Goal: Task Accomplishment & Management: Manage account settings

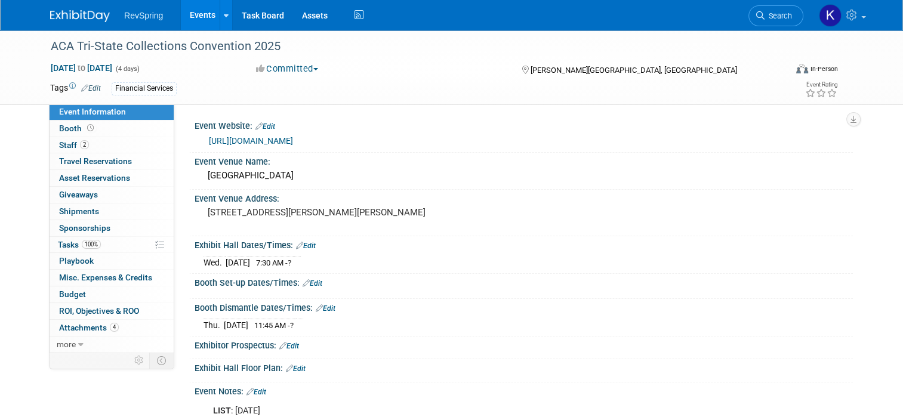
drag, startPoint x: 0, startPoint y: 0, endPoint x: 193, endPoint y: 12, distance: 193.2
click at [193, 12] on link "Events" at bounding box center [203, 15] width 44 height 30
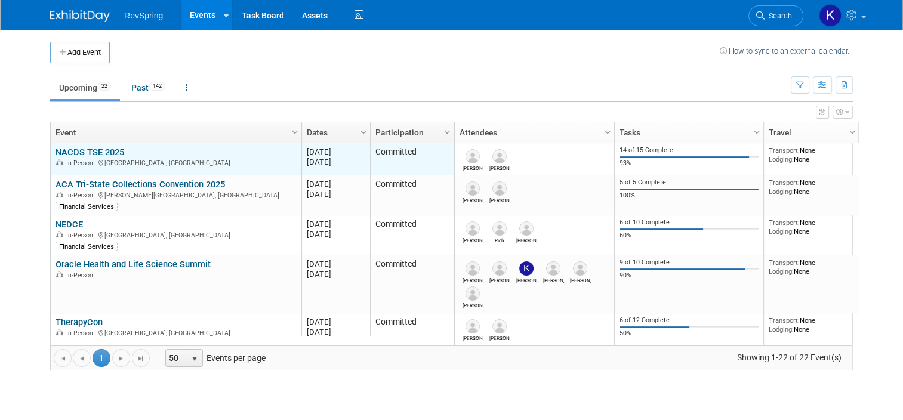
click at [100, 147] on link "NACDS TSE 2025" at bounding box center [90, 152] width 69 height 11
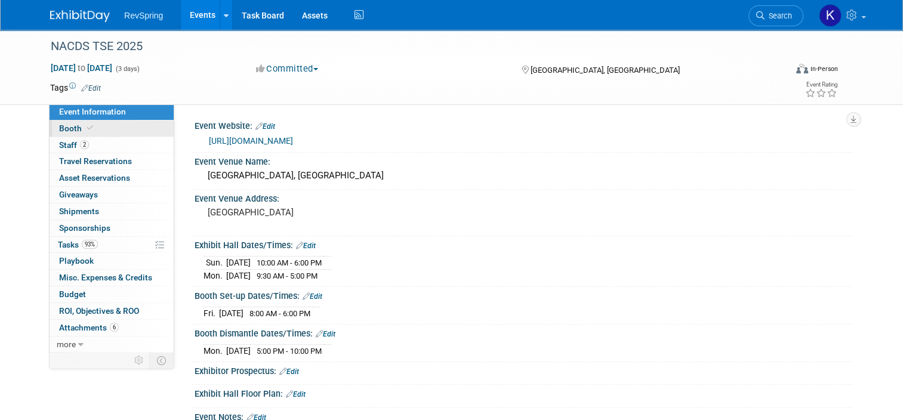
click at [108, 121] on link "Booth" at bounding box center [112, 129] width 124 height 16
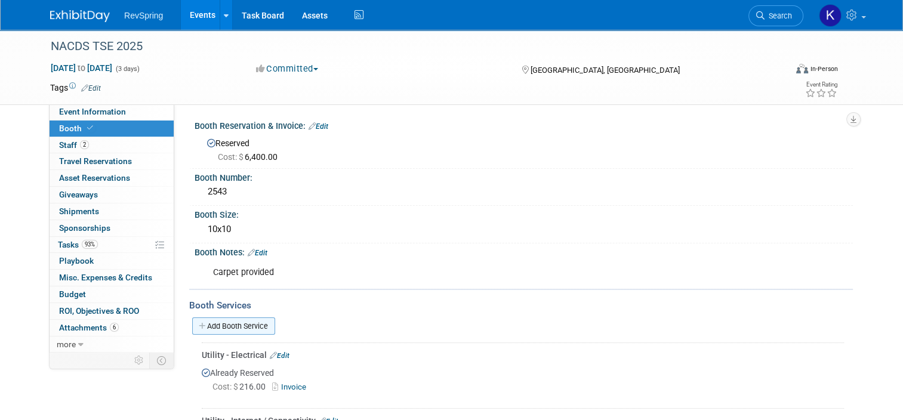
click at [227, 322] on link "Add Booth Service" at bounding box center [233, 326] width 83 height 17
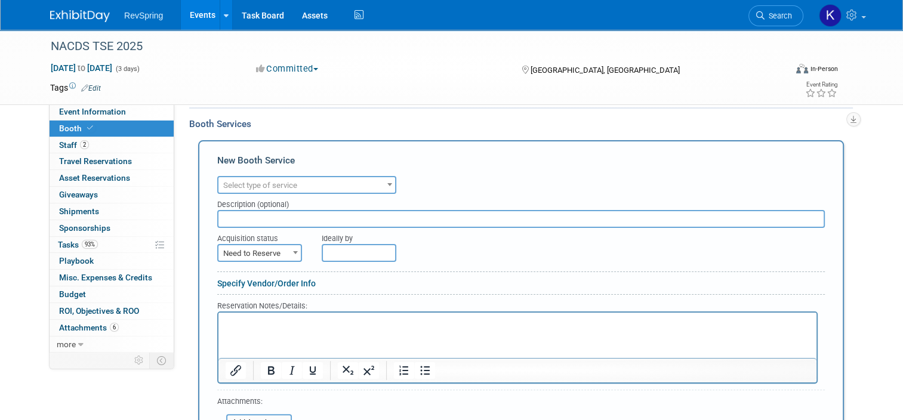
scroll to position [183, 0]
click at [332, 187] on span "Select type of service" at bounding box center [306, 184] width 177 height 17
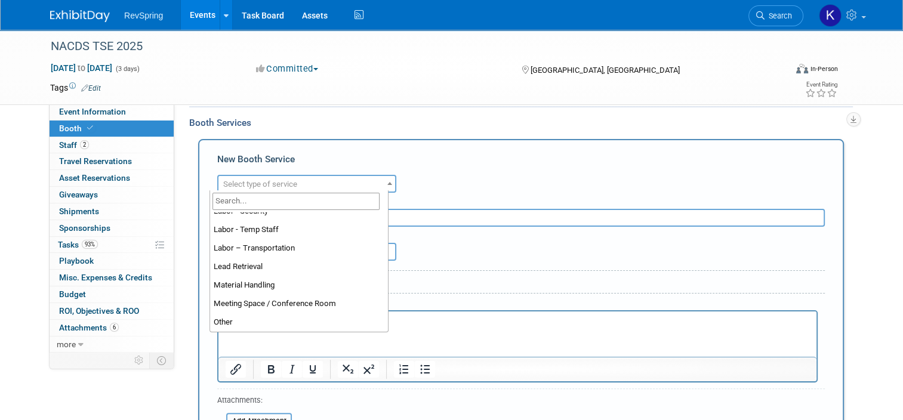
scroll to position [214, 0]
select select "15"
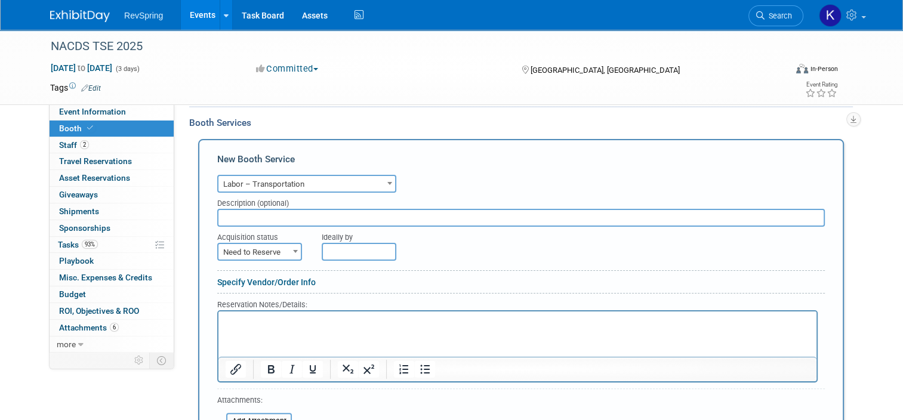
click at [302, 213] on input "text" at bounding box center [521, 218] width 608 height 18
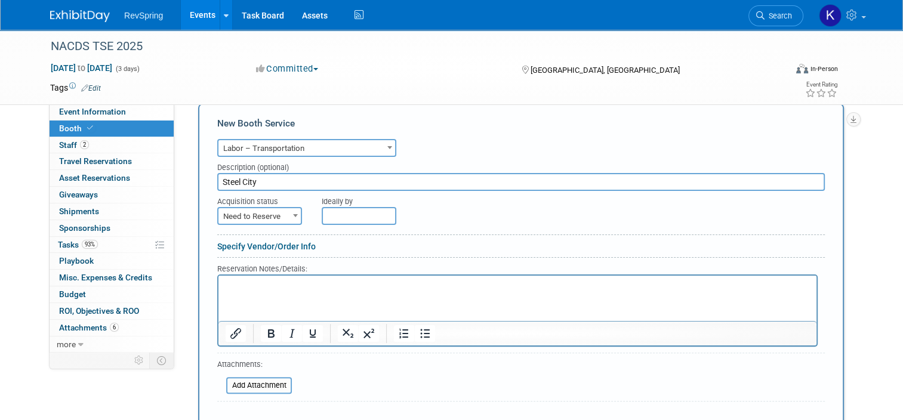
type input "Steel City"
click at [275, 219] on span "Need to Reserve" at bounding box center [259, 216] width 82 height 17
select select "2"
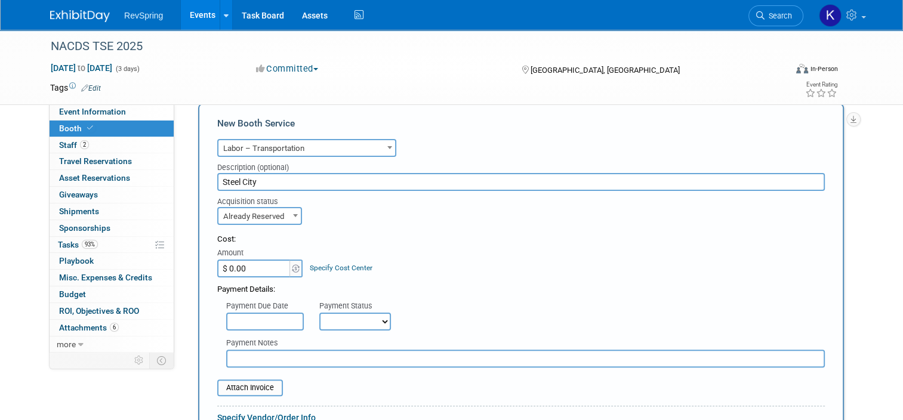
click at [258, 263] on input "$ 0.00" at bounding box center [254, 269] width 75 height 18
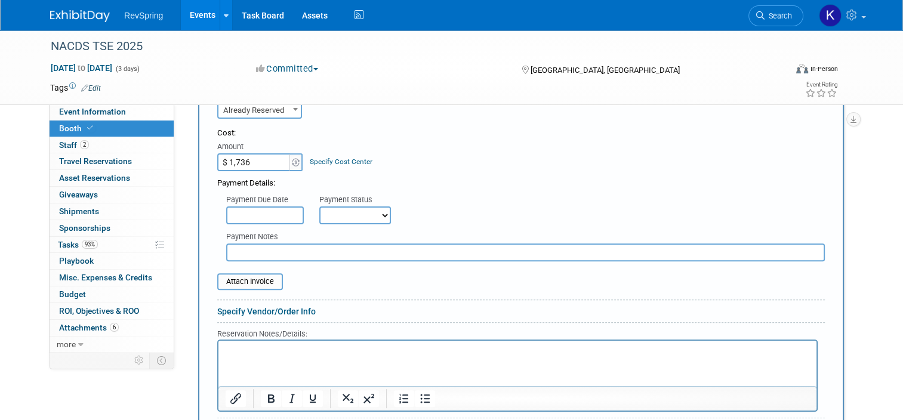
type input "$ 1,736.00"
click at [245, 288] on form "Audio / Video Carpet / Flooring Catering / Food / Beverage Floral / Decorative …" at bounding box center [521, 269] width 608 height 478
click at [239, 275] on input "file" at bounding box center [211, 282] width 142 height 14
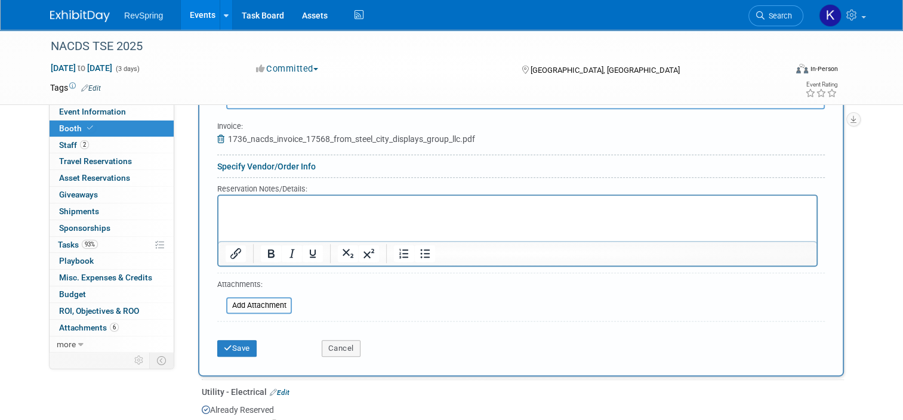
scroll to position [504, 0]
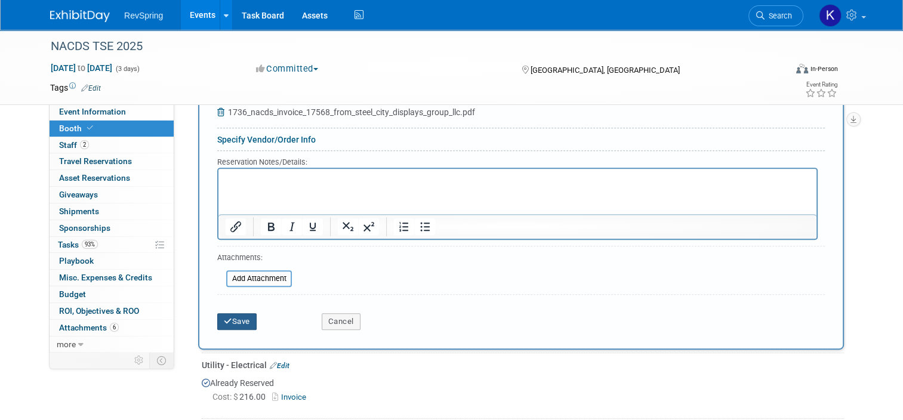
click at [228, 325] on button "Save" at bounding box center [236, 321] width 39 height 17
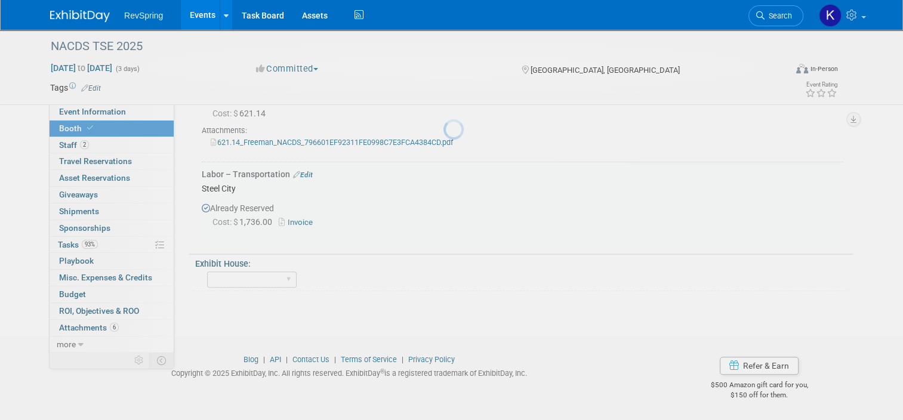
scroll to position [468, 0]
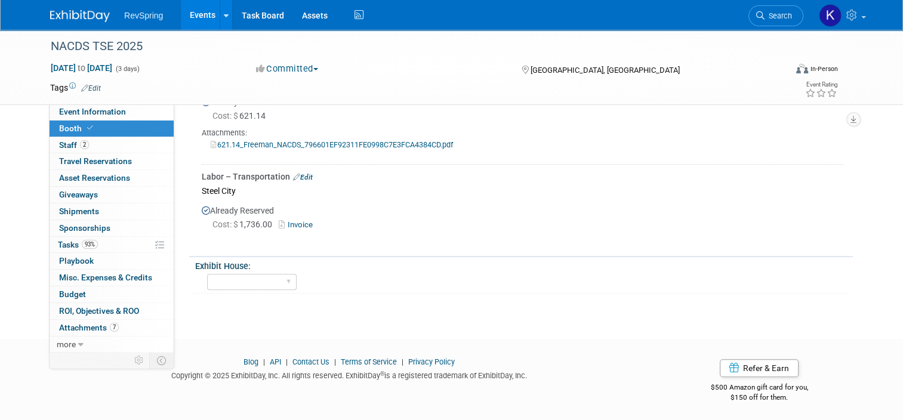
click at [199, 23] on link "Events" at bounding box center [203, 15] width 44 height 30
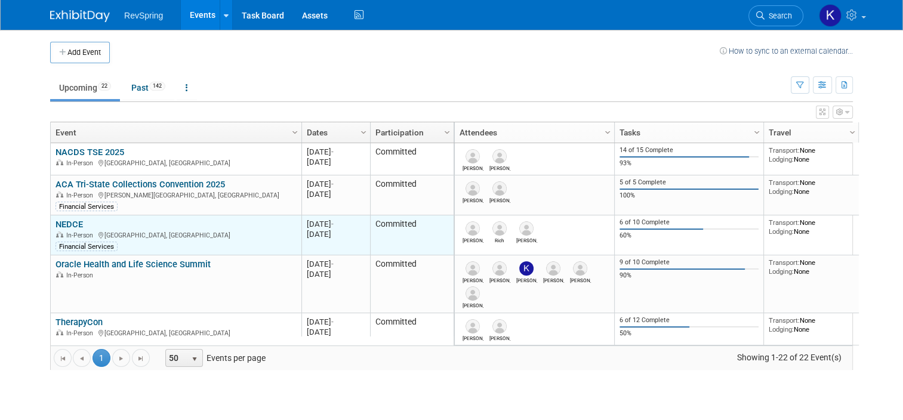
click at [58, 220] on link "NEDCE" at bounding box center [69, 224] width 27 height 11
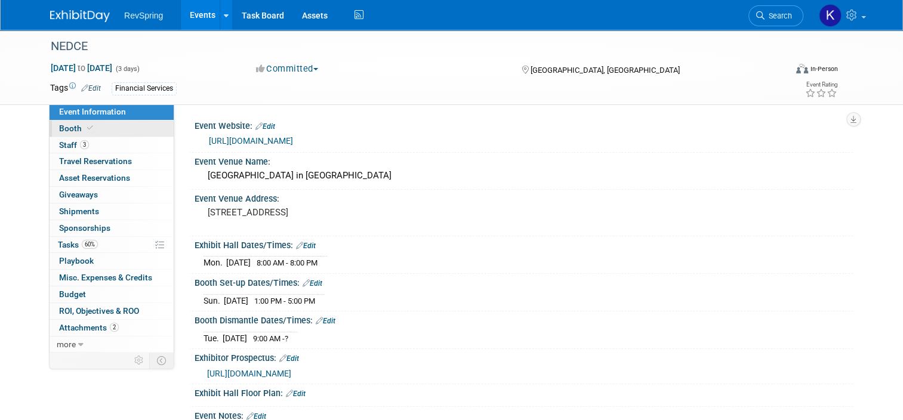
click at [85, 124] on span at bounding box center [90, 128] width 11 height 9
